Goal: Information Seeking & Learning: Learn about a topic

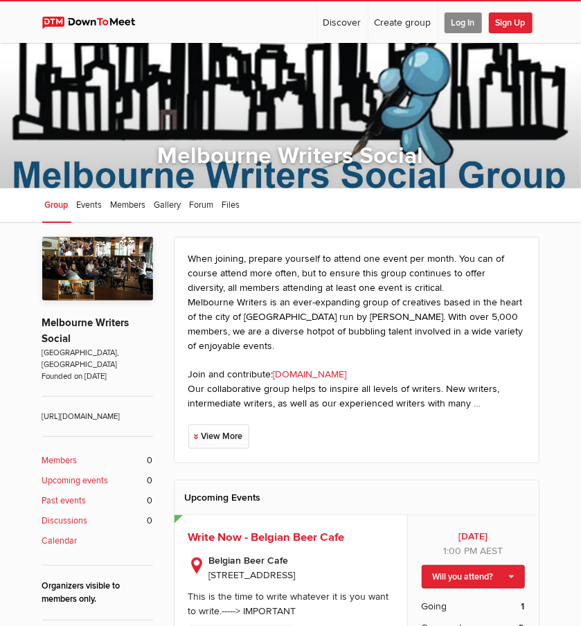
scroll to position [100, 0]
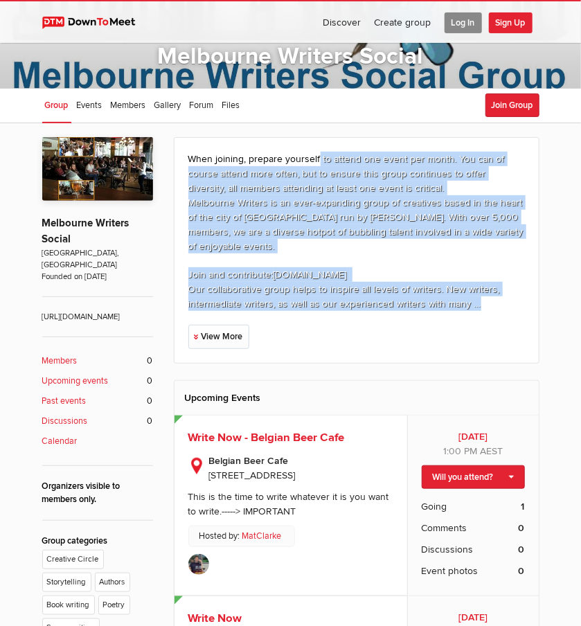
drag, startPoint x: 316, startPoint y: 159, endPoint x: 479, endPoint y: 291, distance: 210.1
click at [479, 291] on div "When joining, prepare yourself to attend one event per month. You can of course…" at bounding box center [356, 231] width 336 height 159
click at [479, 291] on p "Join and contribute: [DOMAIN_NAME] Our collaborative group helps to inspire all…" at bounding box center [356, 289] width 336 height 44
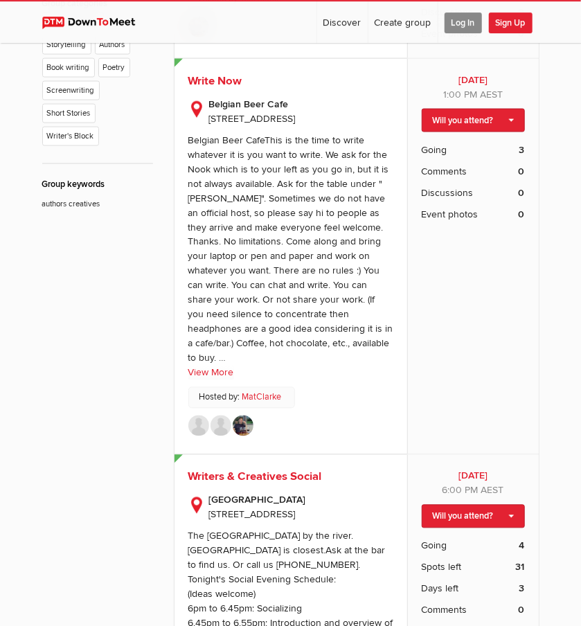
scroll to position [636, 0]
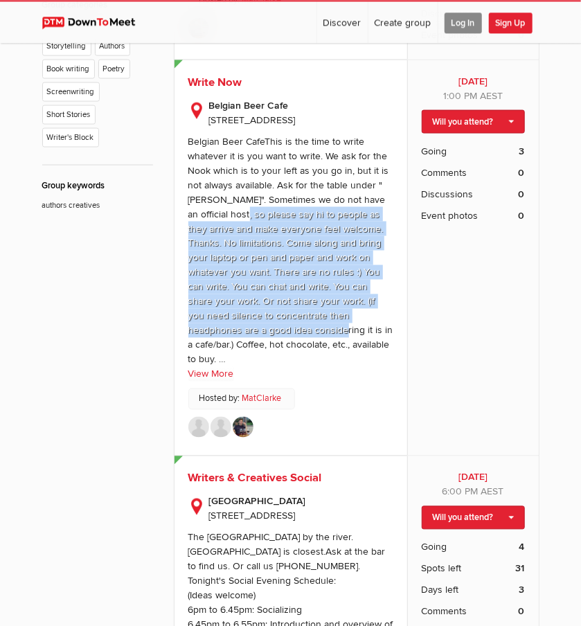
drag, startPoint x: 244, startPoint y: 219, endPoint x: 279, endPoint y: 338, distance: 123.3
click at [279, 338] on div "Belgian Beer CafeThis is the time to write whatever it is you want to write. We…" at bounding box center [290, 250] width 205 height 230
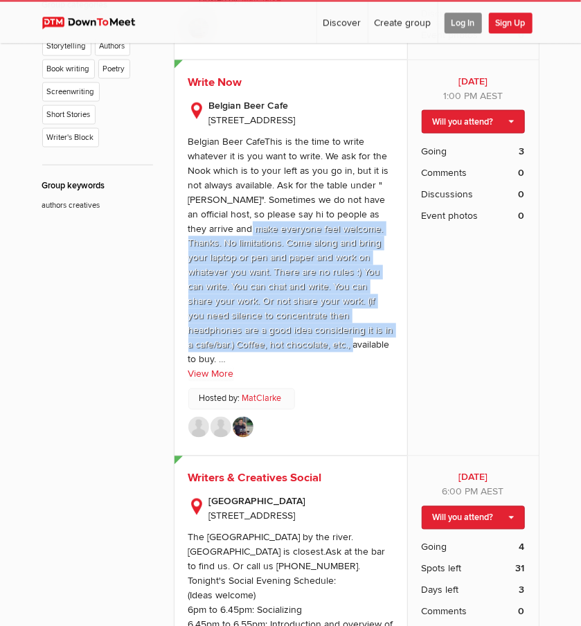
drag, startPoint x: 283, startPoint y: 354, endPoint x: 247, endPoint y: 233, distance: 127.0
click at [247, 233] on div "Belgian Beer CafeThis is the time to write whatever it is you want to write. We…" at bounding box center [290, 250] width 205 height 230
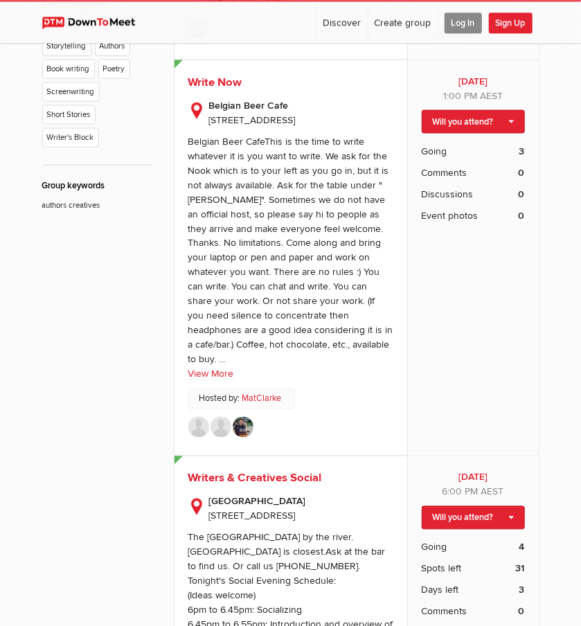
click at [247, 233] on div "Belgian Beer CafeThis is the time to write whatever it is you want to write. We…" at bounding box center [290, 250] width 205 height 230
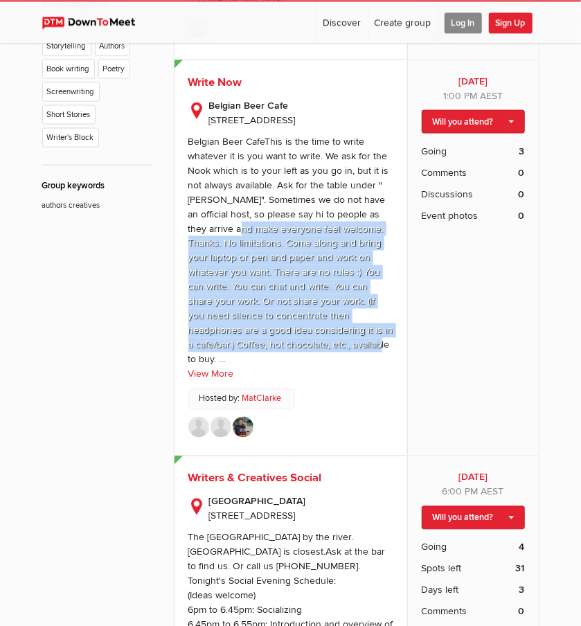
drag, startPoint x: 247, startPoint y: 233, endPoint x: 273, endPoint y: 350, distance: 119.9
click at [273, 350] on div "Belgian Beer CafeThis is the time to write whatever it is you want to write. We…" at bounding box center [290, 250] width 205 height 230
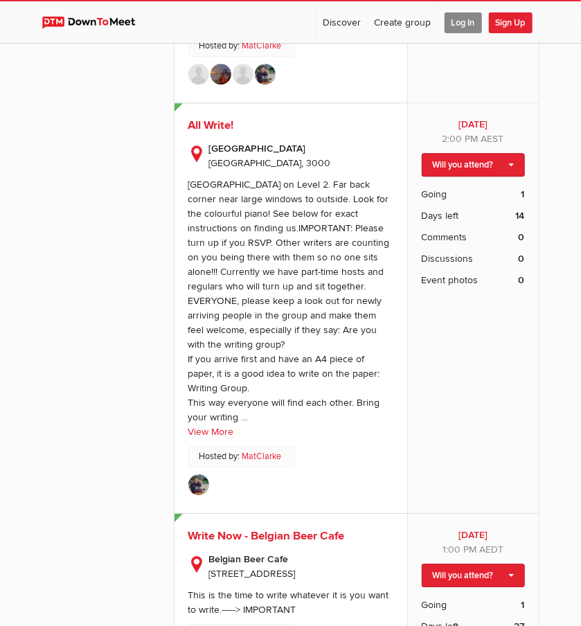
scroll to position [1283, 0]
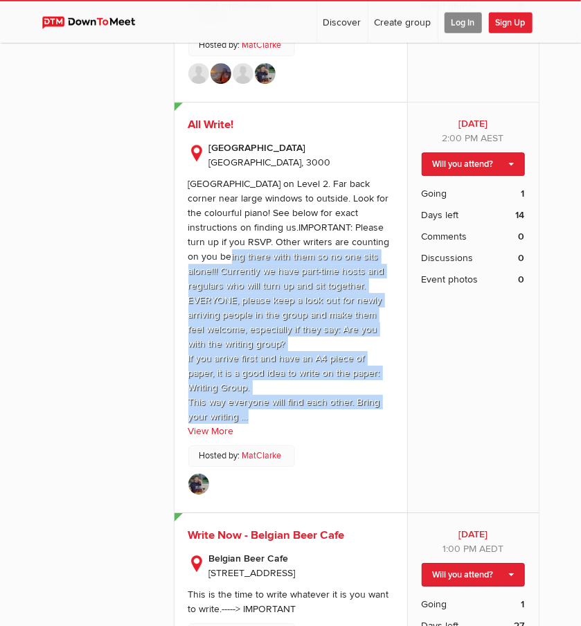
drag, startPoint x: 254, startPoint y: 451, endPoint x: 222, endPoint y: 285, distance: 169.2
click at [222, 285] on sp-text-read-more "[GEOGRAPHIC_DATA] on Level 2. Far back corner near large windows to outside. Lo…" at bounding box center [290, 304] width 205 height 269
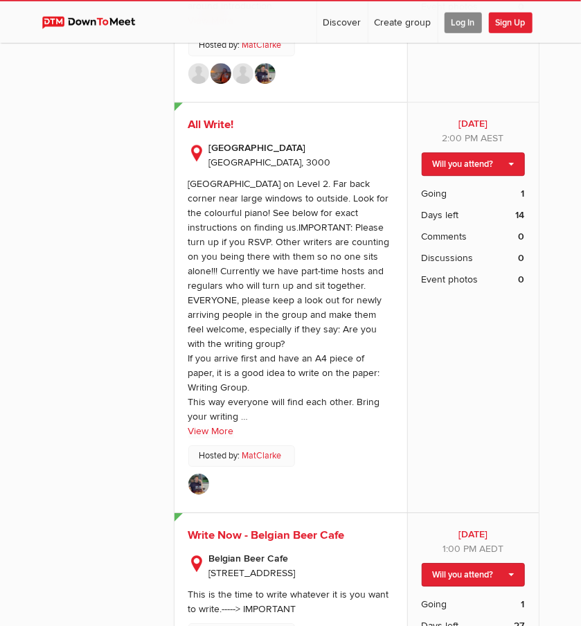
click at [222, 285] on div "[GEOGRAPHIC_DATA] on Level 2. Far back corner near large windows to outside. Lo…" at bounding box center [288, 300] width 201 height 244
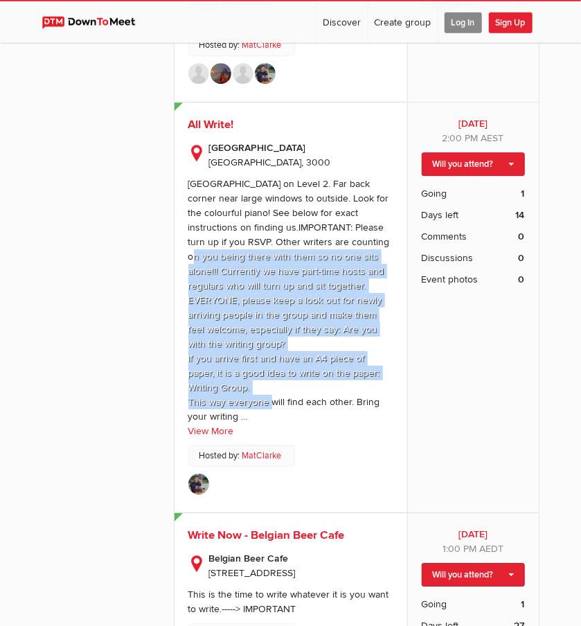
drag, startPoint x: 222, startPoint y: 285, endPoint x: 245, endPoint y: 440, distance: 157.4
click at [245, 422] on div "[GEOGRAPHIC_DATA] on Level 2. Far back corner near large windows to outside. Lo…" at bounding box center [288, 300] width 201 height 244
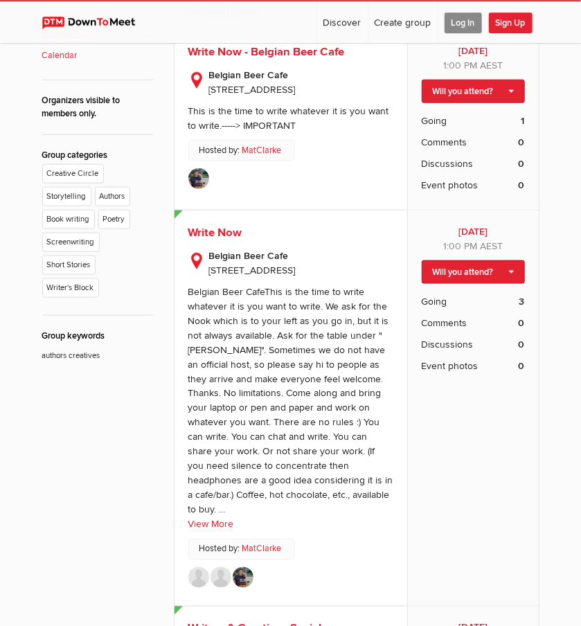
scroll to position [486, 0]
